Goal: Go to known website: Access a specific website the user already knows

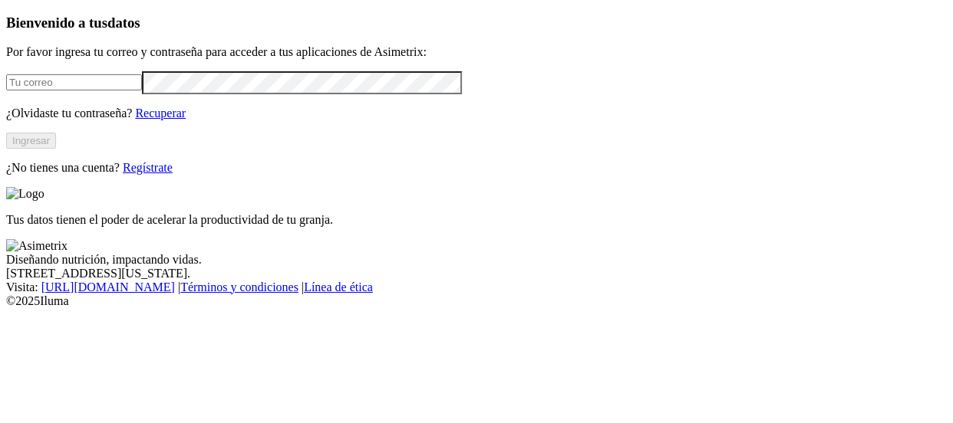
type input "[PERSON_NAME][EMAIL_ADDRESS][PERSON_NAME][DOMAIN_NAME]"
click at [56, 149] on button "Ingresar" at bounding box center [31, 141] width 50 height 16
